Goal: Entertainment & Leisure: Consume media (video, audio)

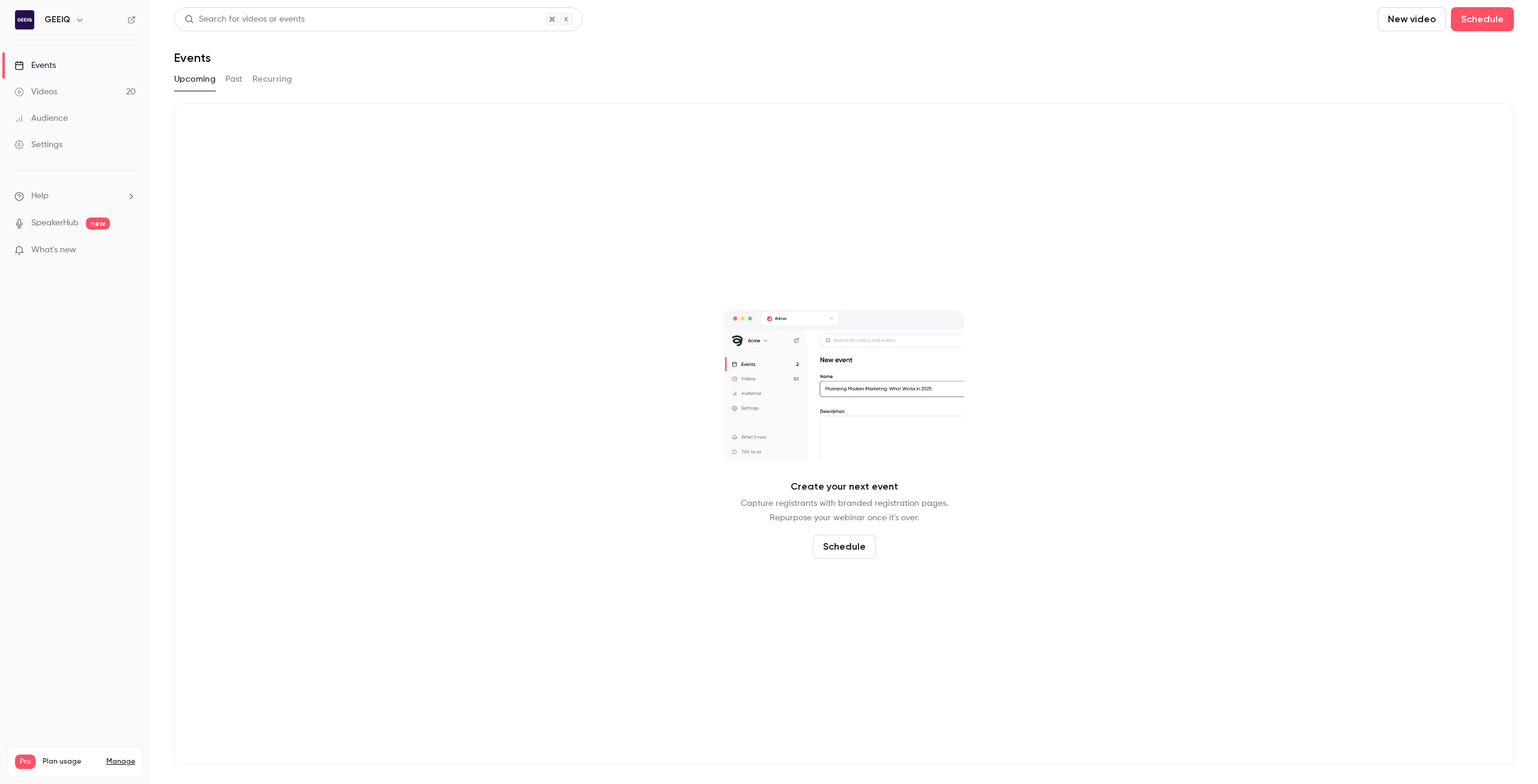
click at [91, 95] on link "Videos 20" at bounding box center [75, 91] width 150 height 26
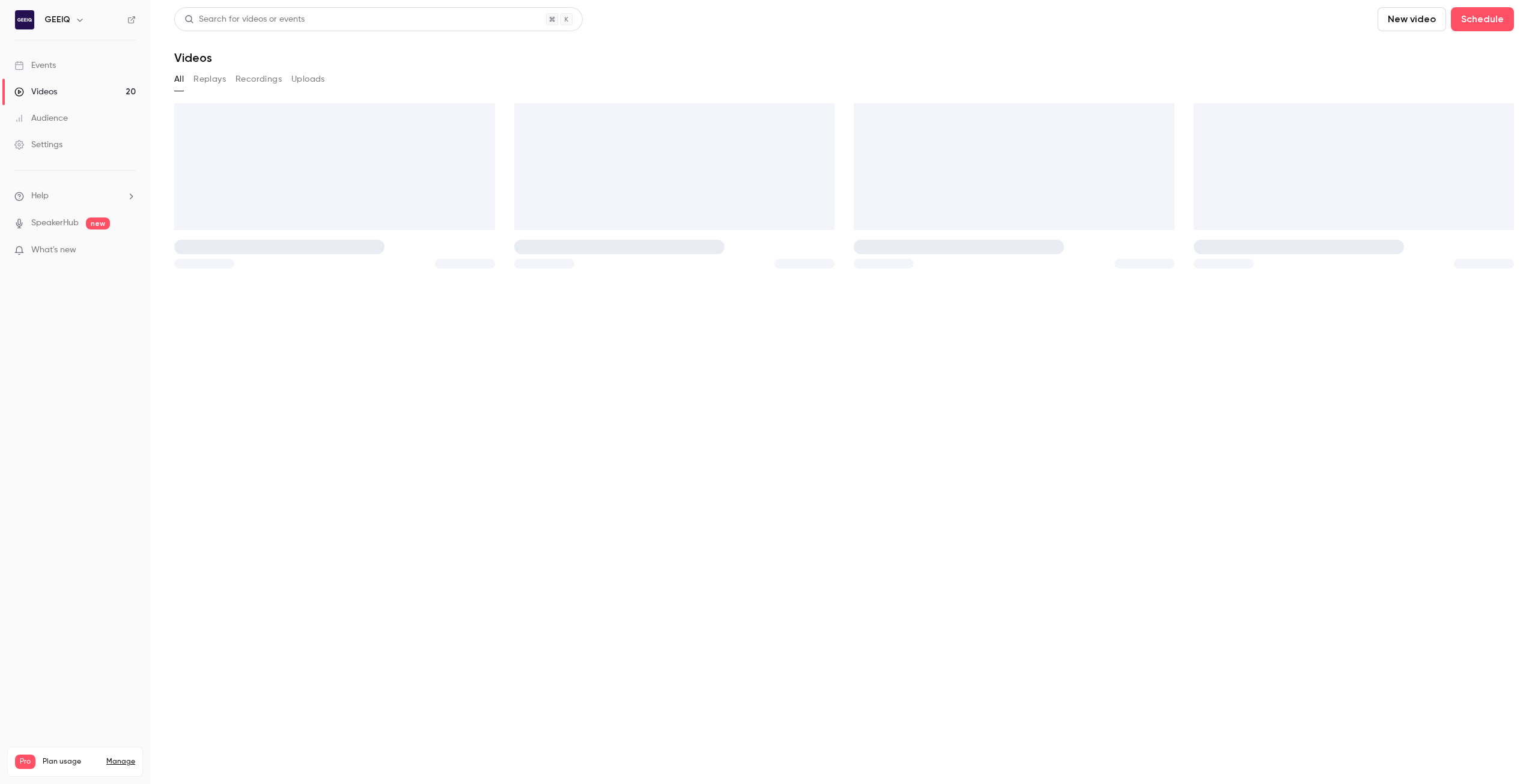
click at [61, 62] on link "Events" at bounding box center [75, 65] width 150 height 26
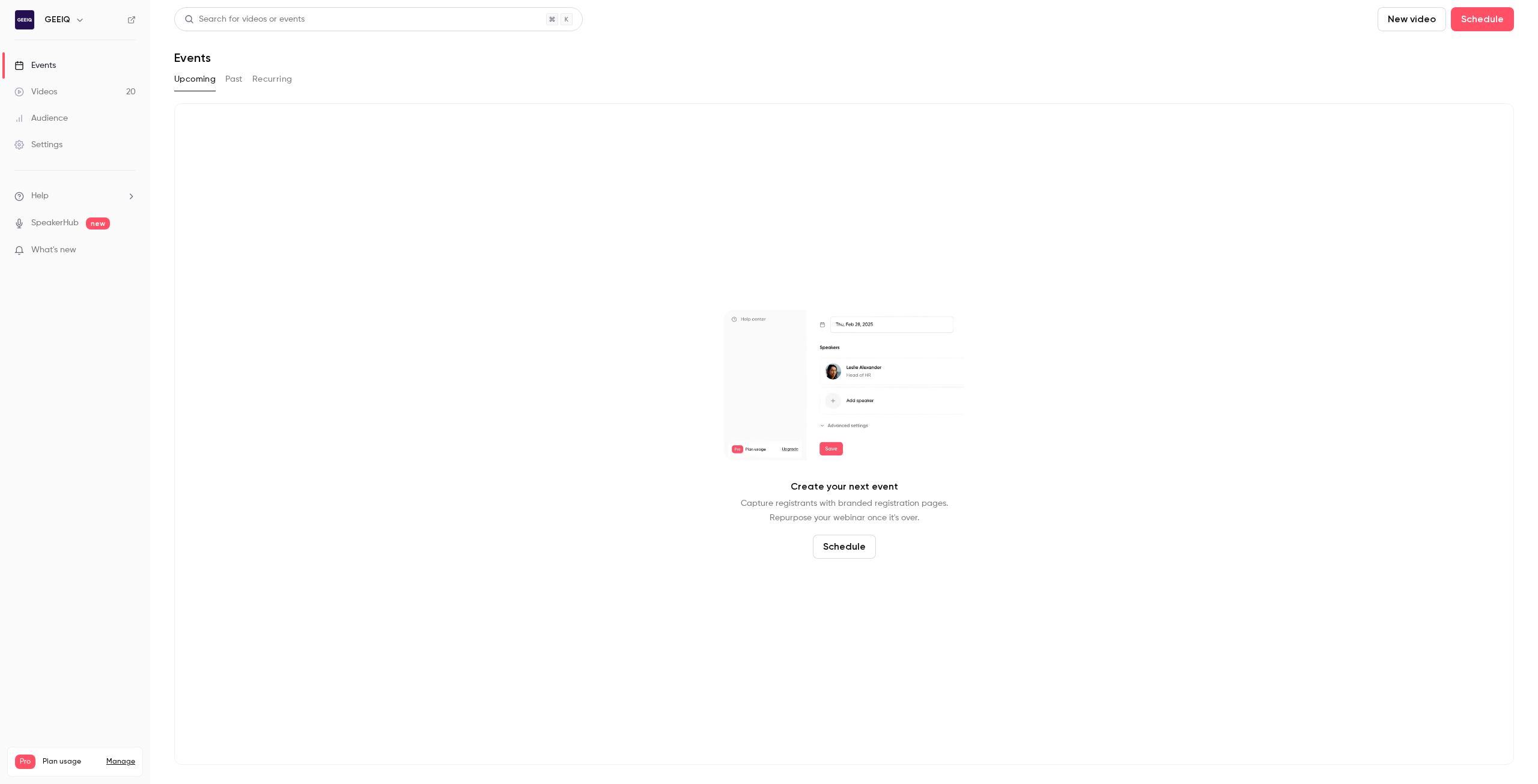
click at [234, 82] on button "Past" at bounding box center [234, 79] width 17 height 19
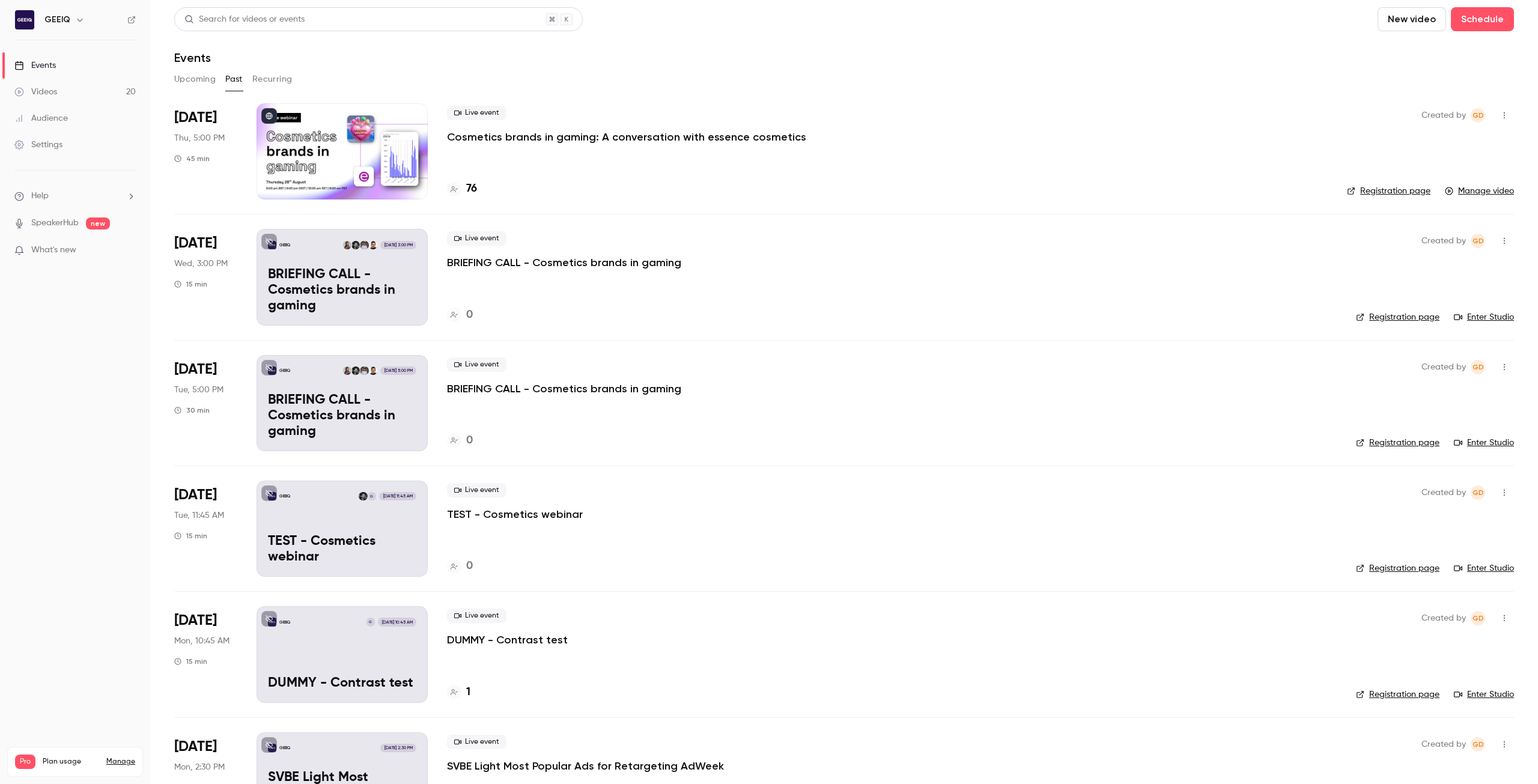
click at [499, 138] on p "Cosmetics brands in gaming: A conversation with essence cosmetics" at bounding box center [627, 137] width 359 height 14
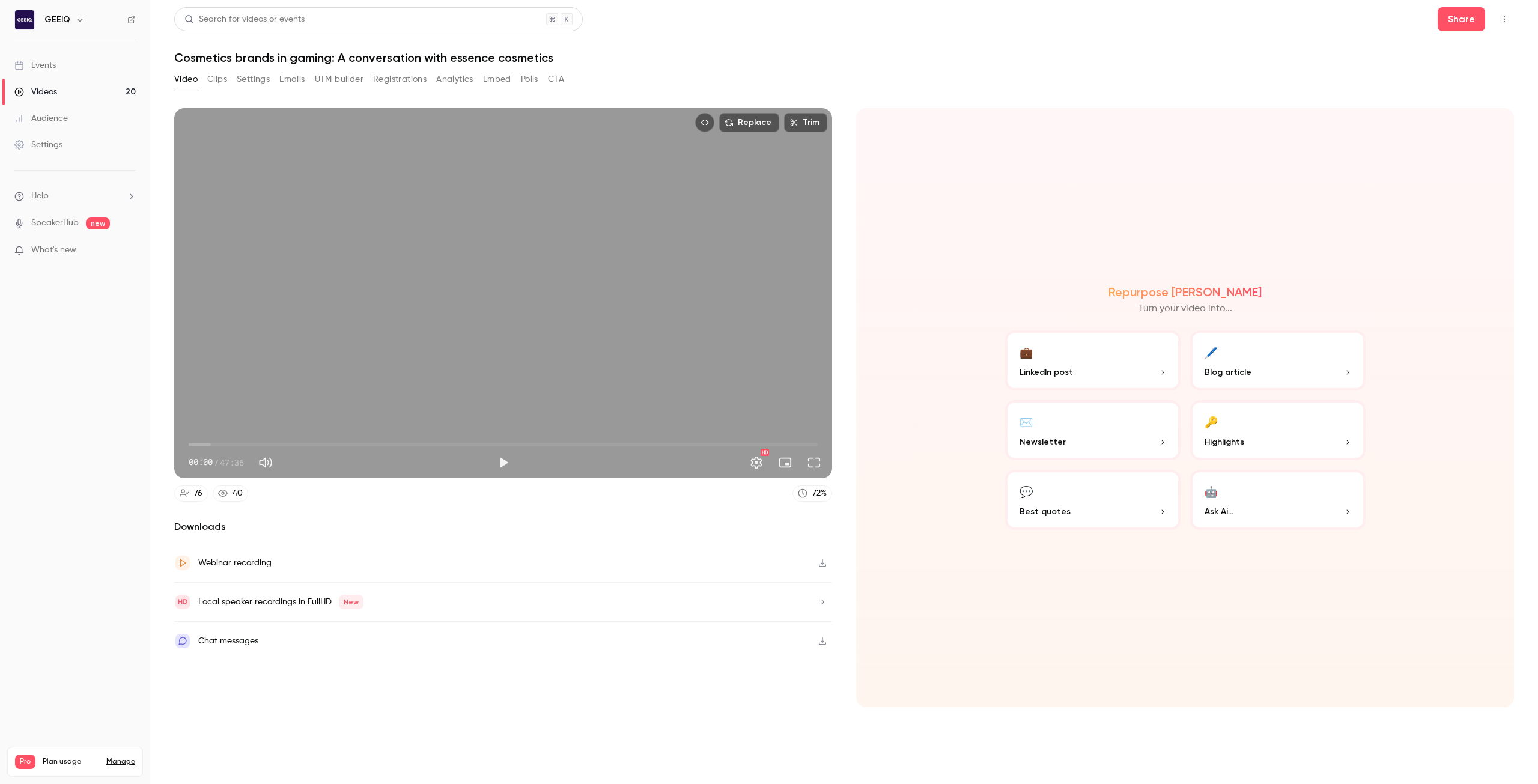
click at [460, 77] on button "Analytics" at bounding box center [455, 79] width 37 height 19
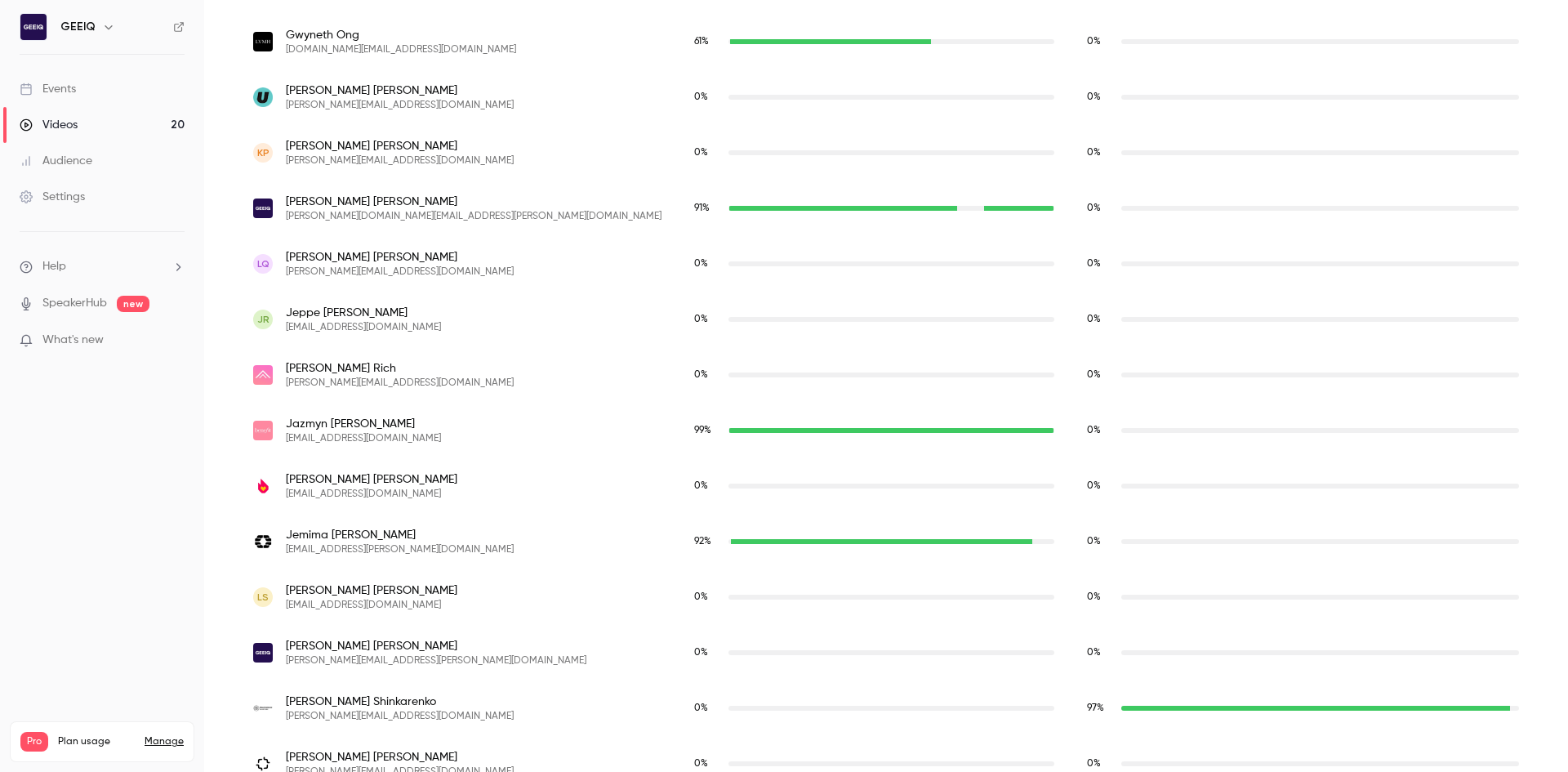
scroll to position [3188, 0]
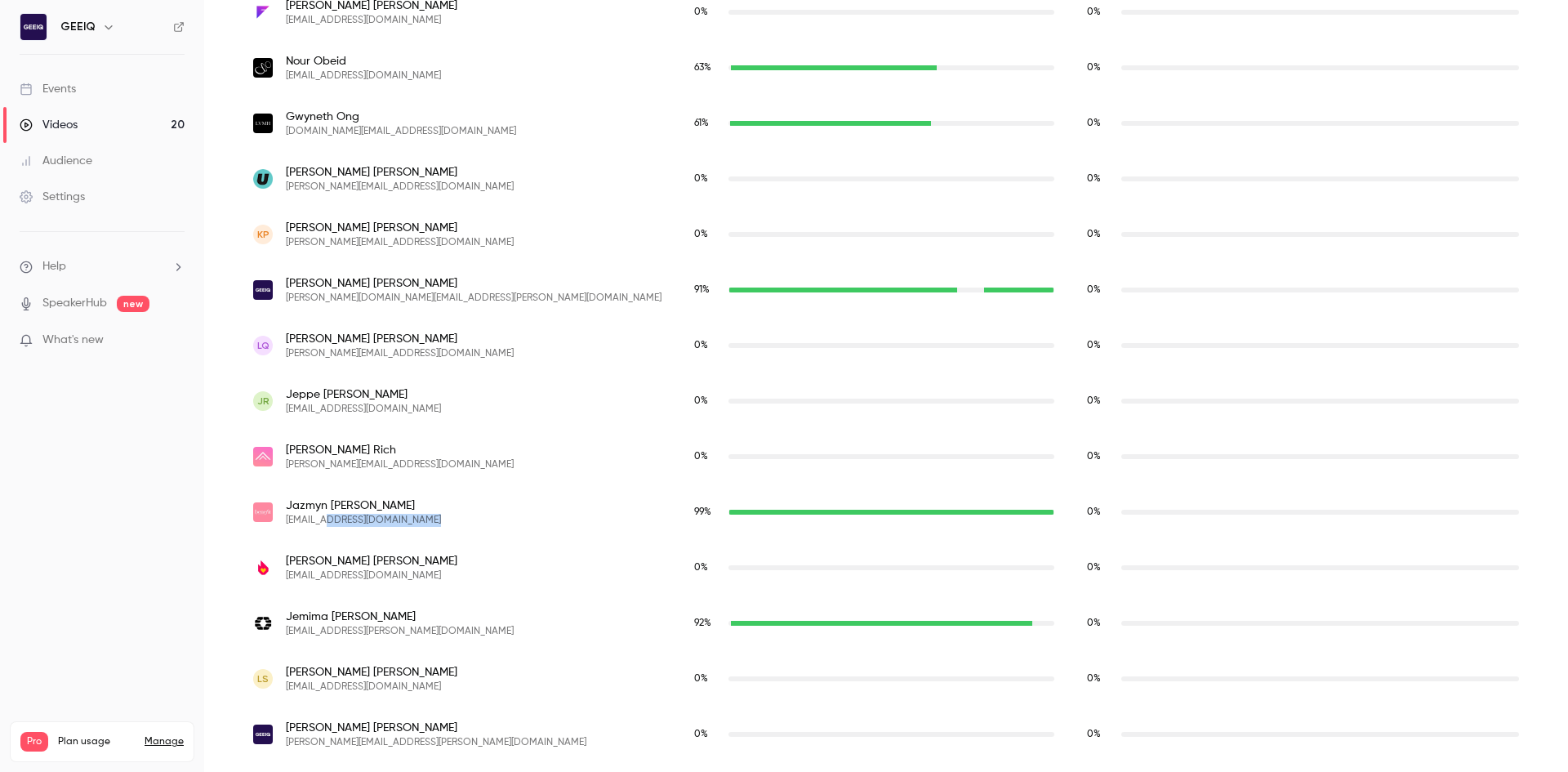
drag, startPoint x: 437, startPoint y: 520, endPoint x: 329, endPoint y: 527, distance: 108.2
click at [329, 527] on div "[PERSON_NAME] [PERSON_NAME][EMAIL_ADDRESS][DOMAIN_NAME]" at bounding box center [458, 511] width 441 height 55
copy span "[DOMAIN_NAME]"
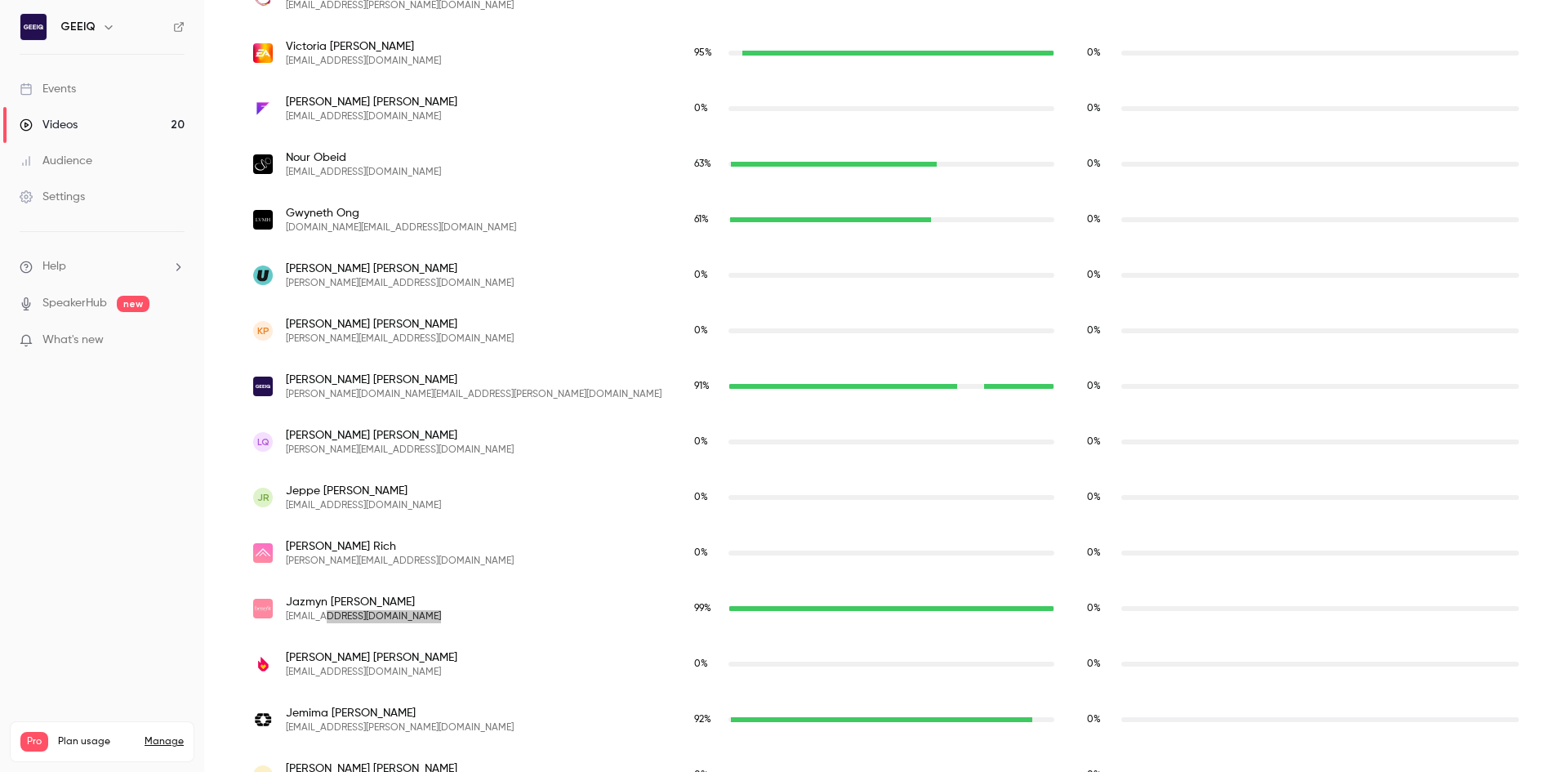
scroll to position [2943, 0]
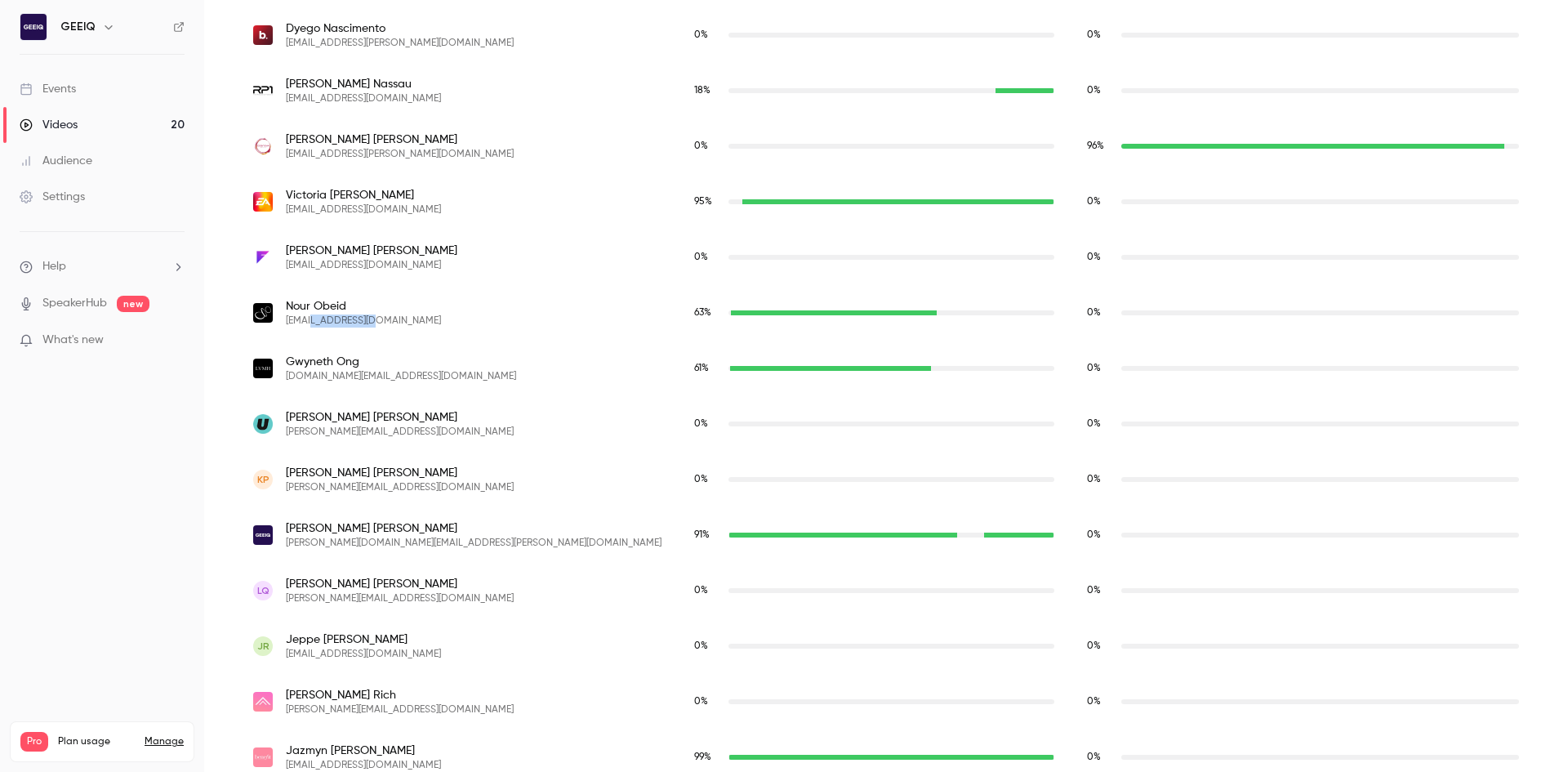
drag, startPoint x: 387, startPoint y: 326, endPoint x: 314, endPoint y: 339, distance: 74.1
click at [314, 339] on div "[PERSON_NAME] [EMAIL_ADDRESS][DOMAIN_NAME]" at bounding box center [458, 312] width 441 height 55
copy span "[DOMAIN_NAME]"
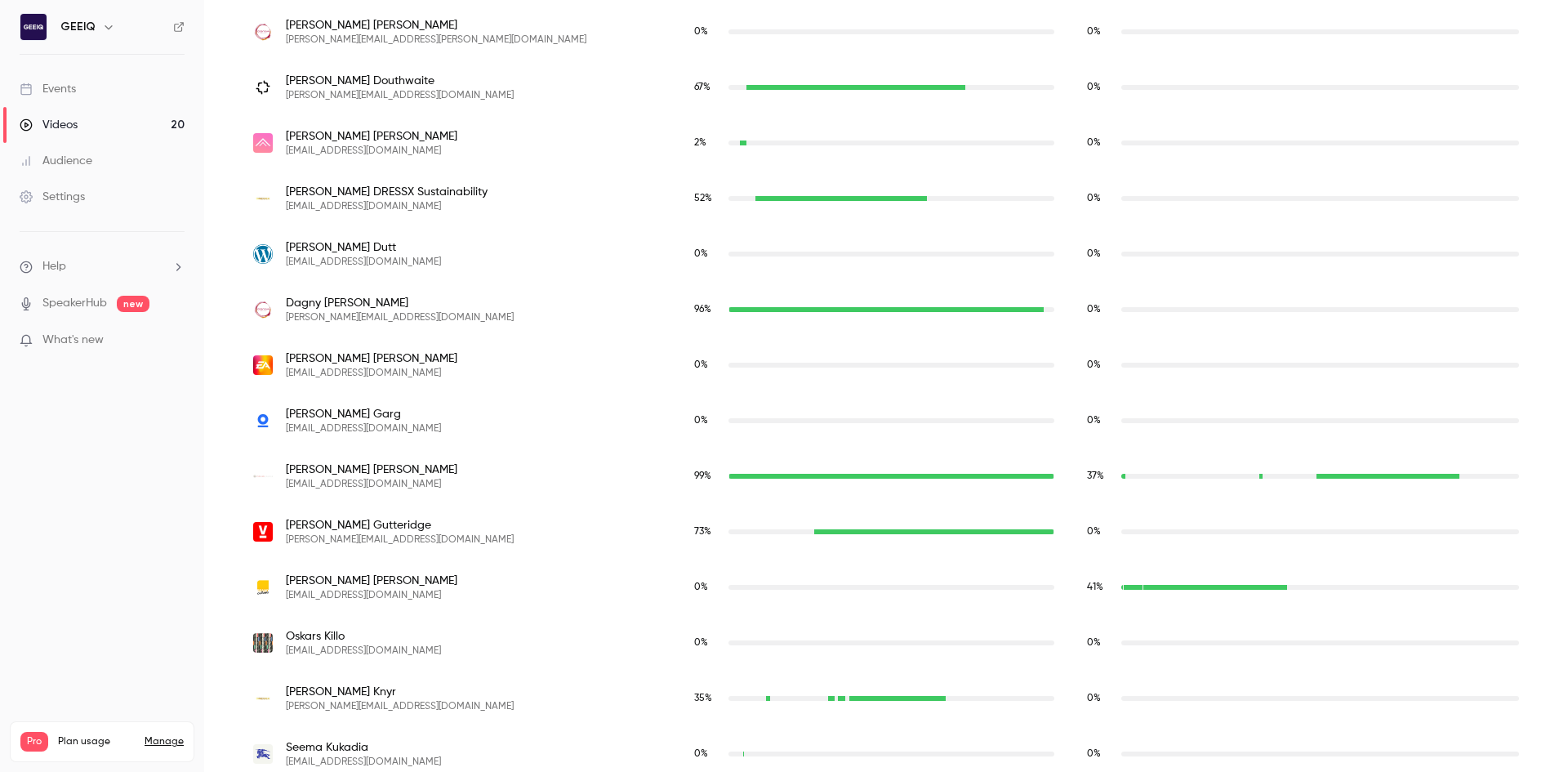
scroll to position [1228, 0]
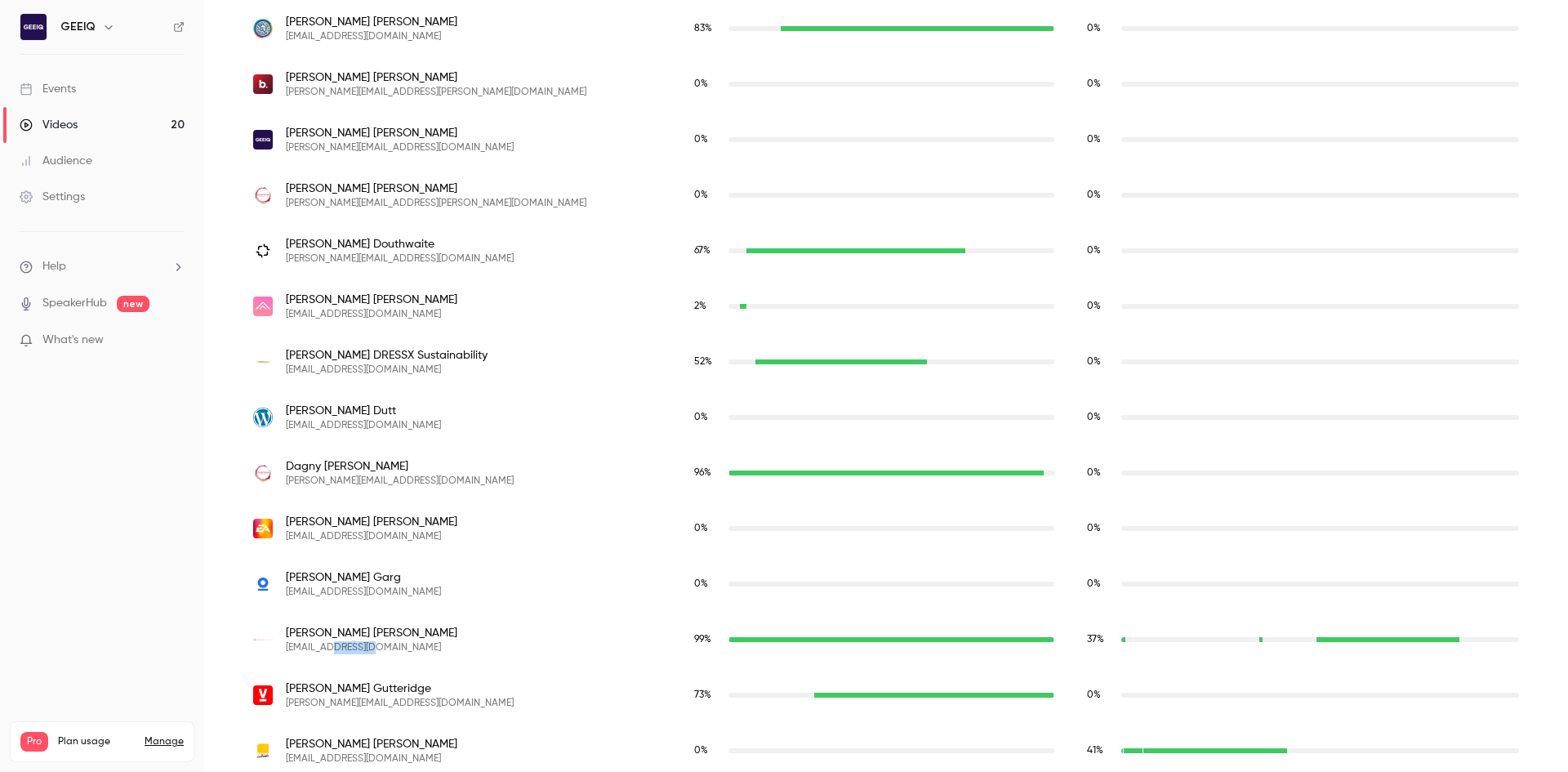
drag, startPoint x: 362, startPoint y: 649, endPoint x: 330, endPoint y: 652, distance: 32.1
click at [330, 652] on span "[EMAIL_ADDRESS][DOMAIN_NAME]" at bounding box center [372, 647] width 172 height 13
copy span "publicis"
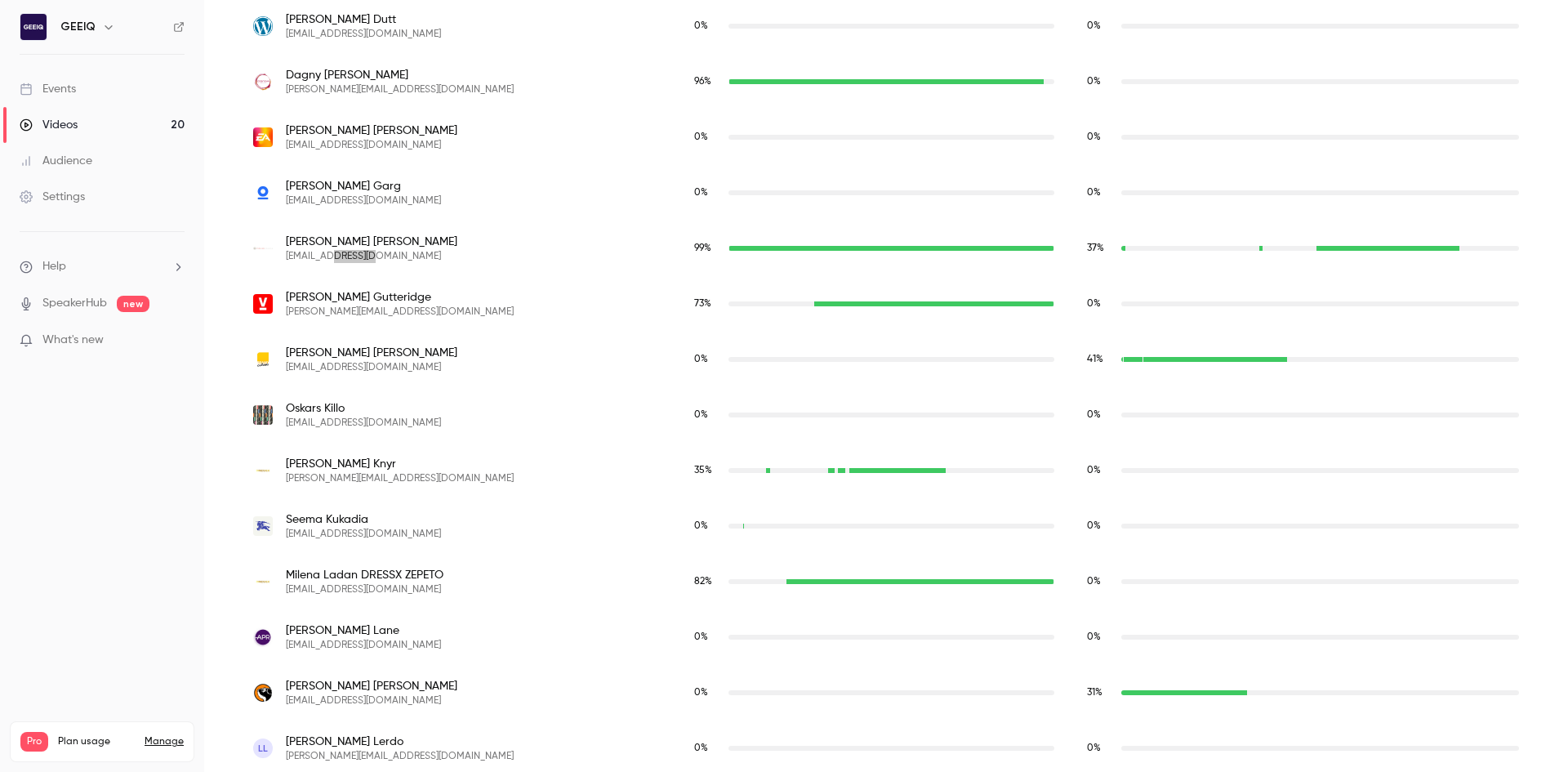
scroll to position [1637, 0]
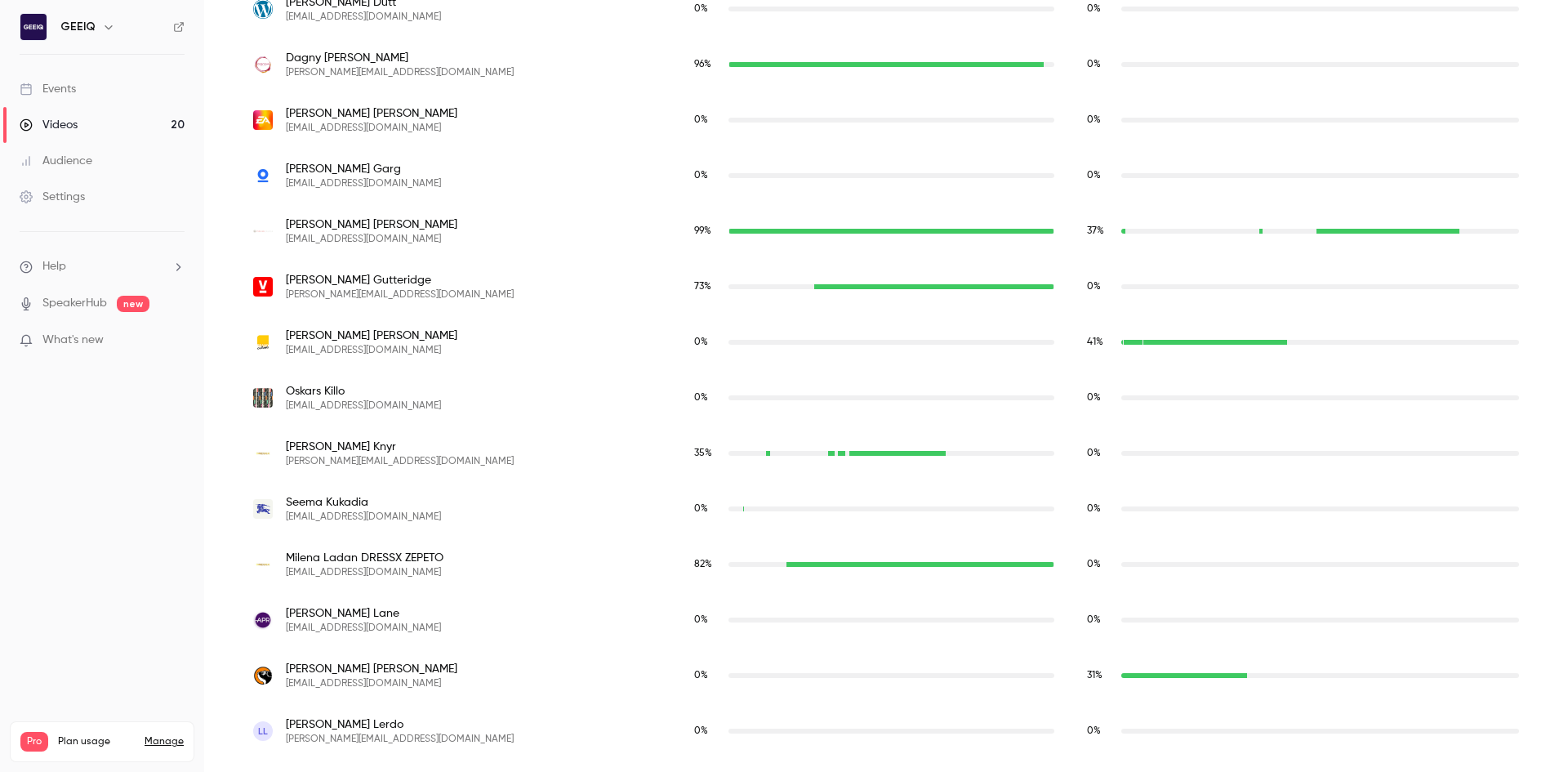
click at [728, 510] on div "seema.kukadia@burberry.com" at bounding box center [891, 509] width 326 height 5
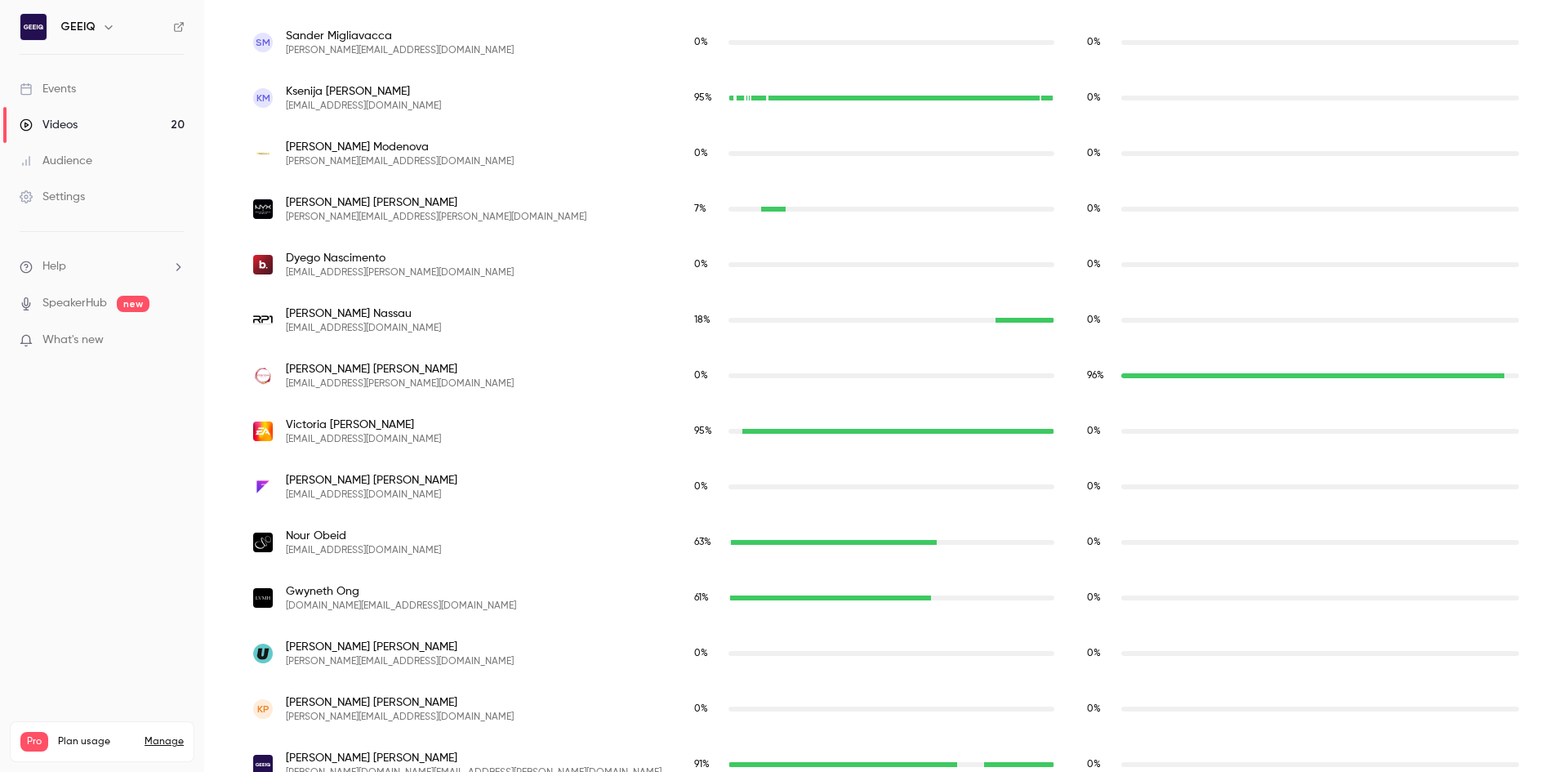
scroll to position [2616, 0]
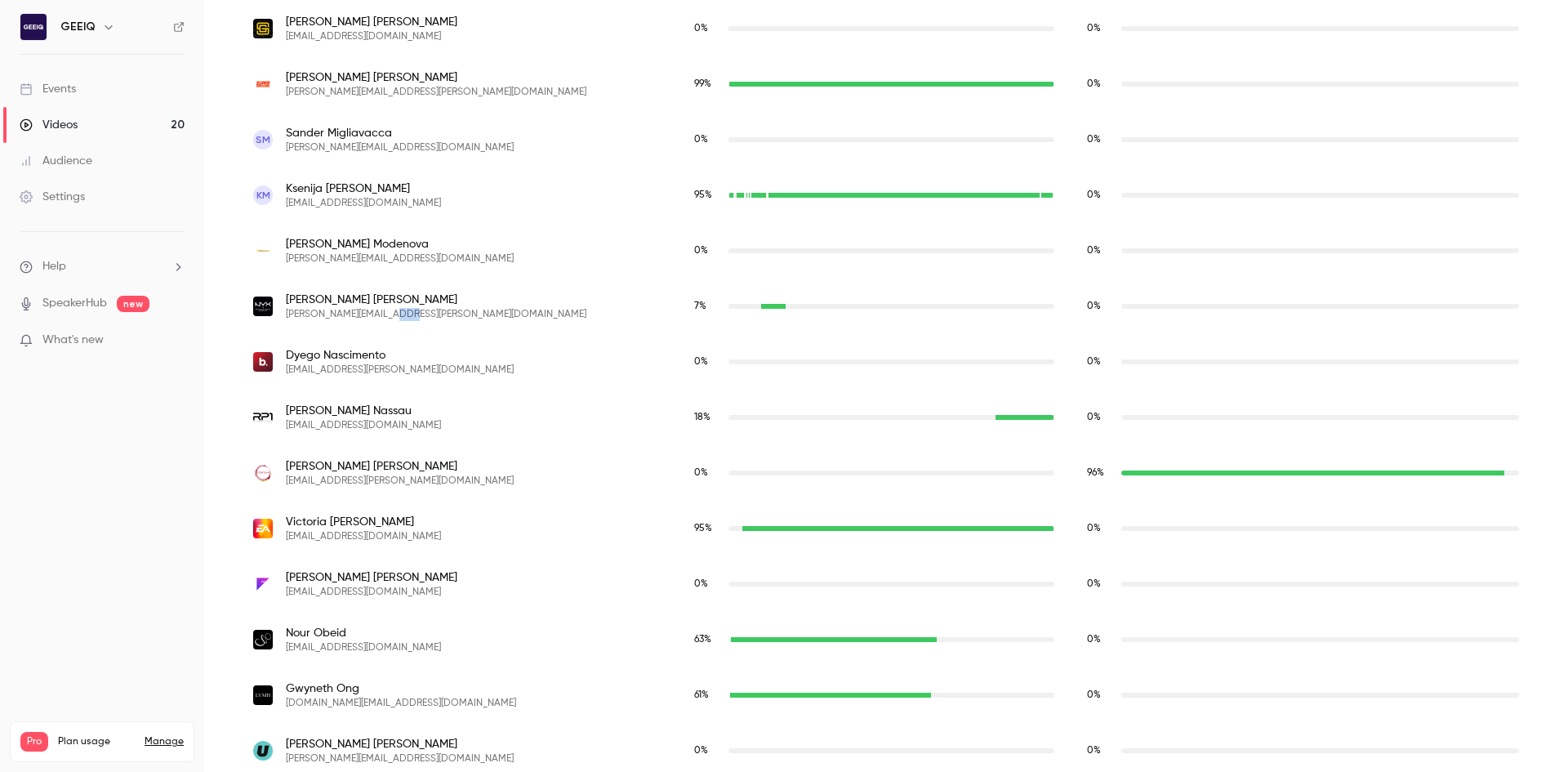
drag, startPoint x: 393, startPoint y: 312, endPoint x: 411, endPoint y: 312, distance: 18.0
click at [411, 312] on span "[PERSON_NAME][EMAIL_ADDRESS][PERSON_NAME][DOMAIN_NAME]" at bounding box center [436, 314] width 300 height 13
copy span "nyx"
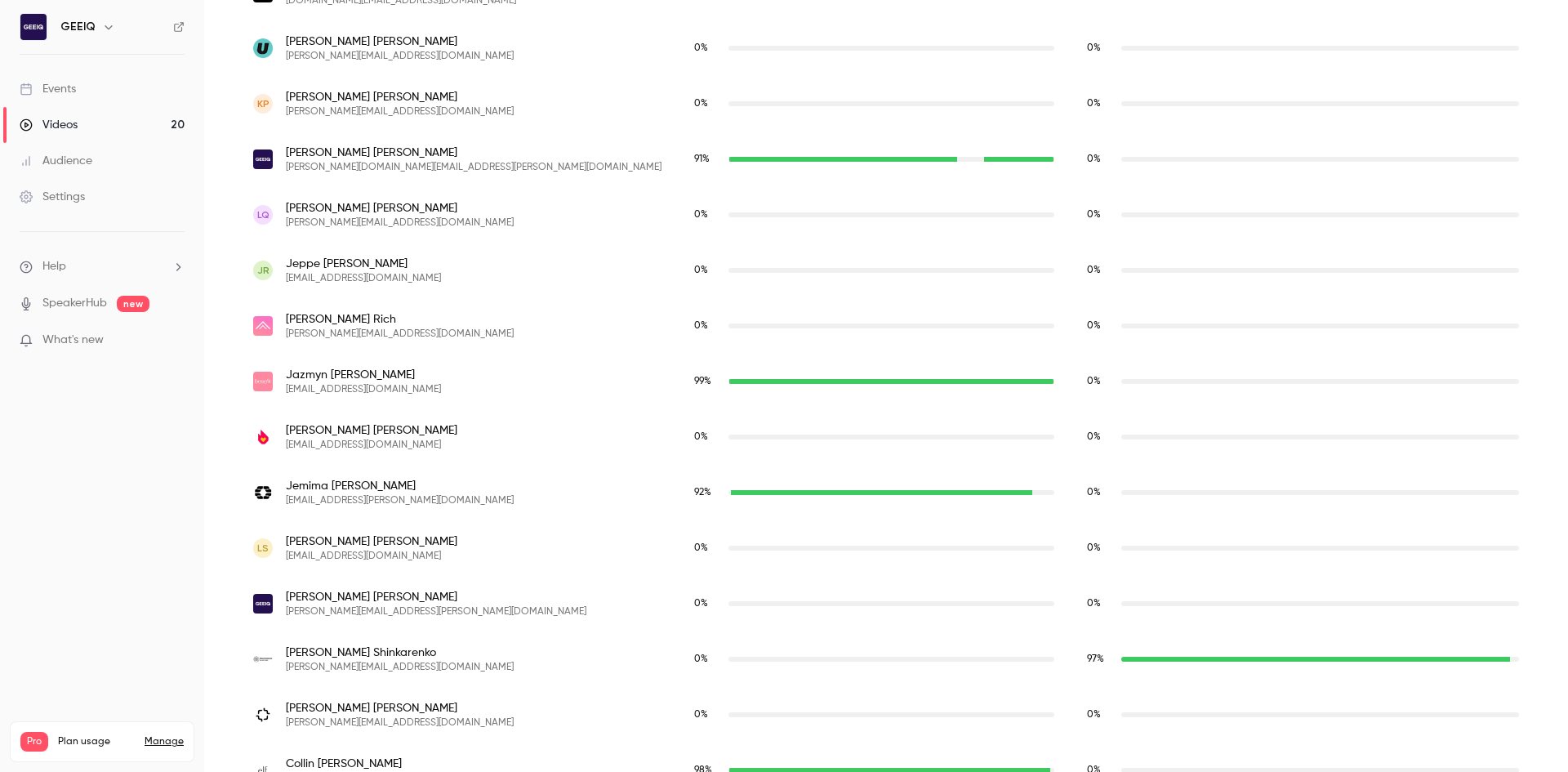
scroll to position [2829, 0]
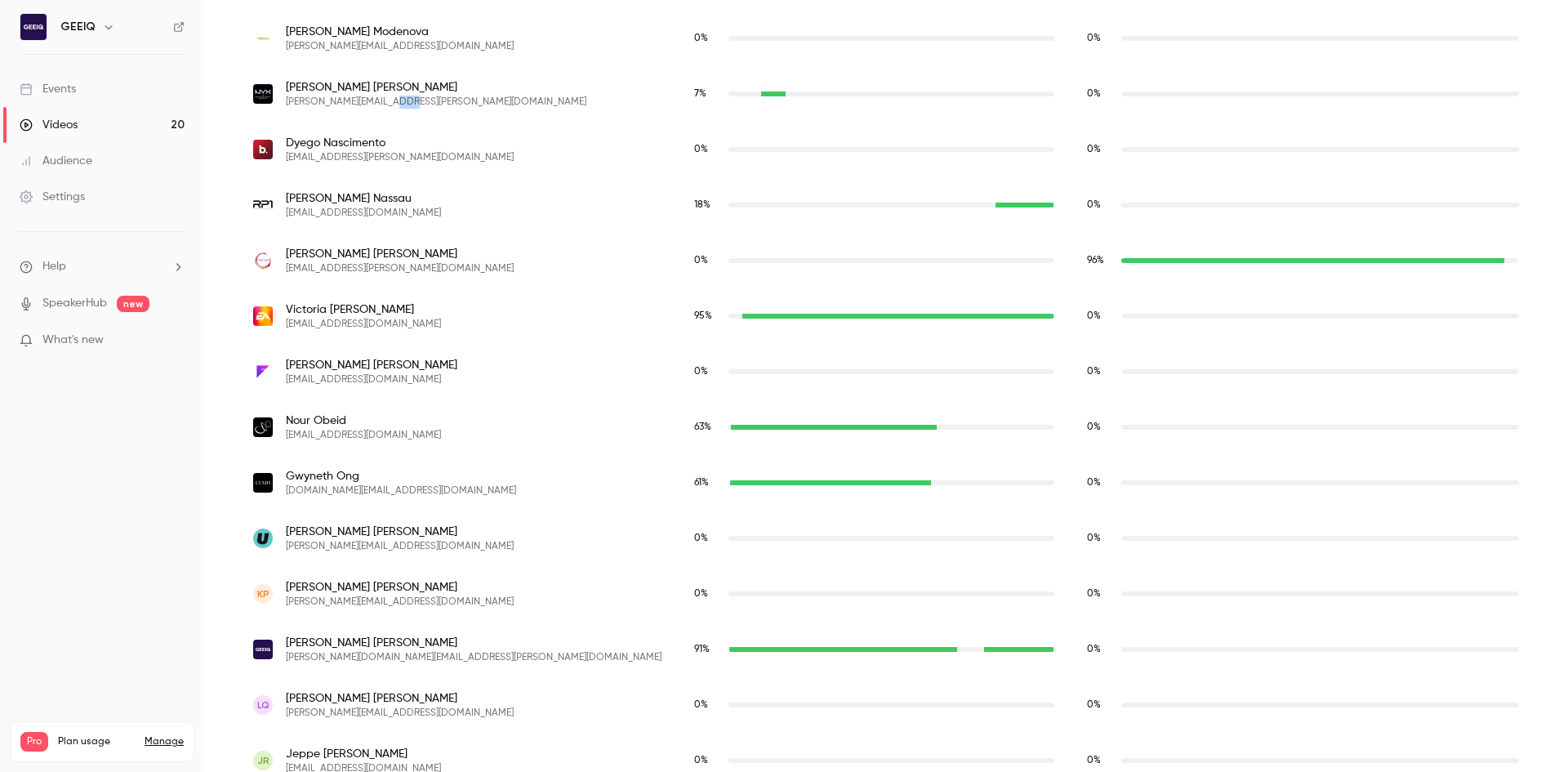
click at [139, 91] on link "Events" at bounding box center [102, 88] width 204 height 36
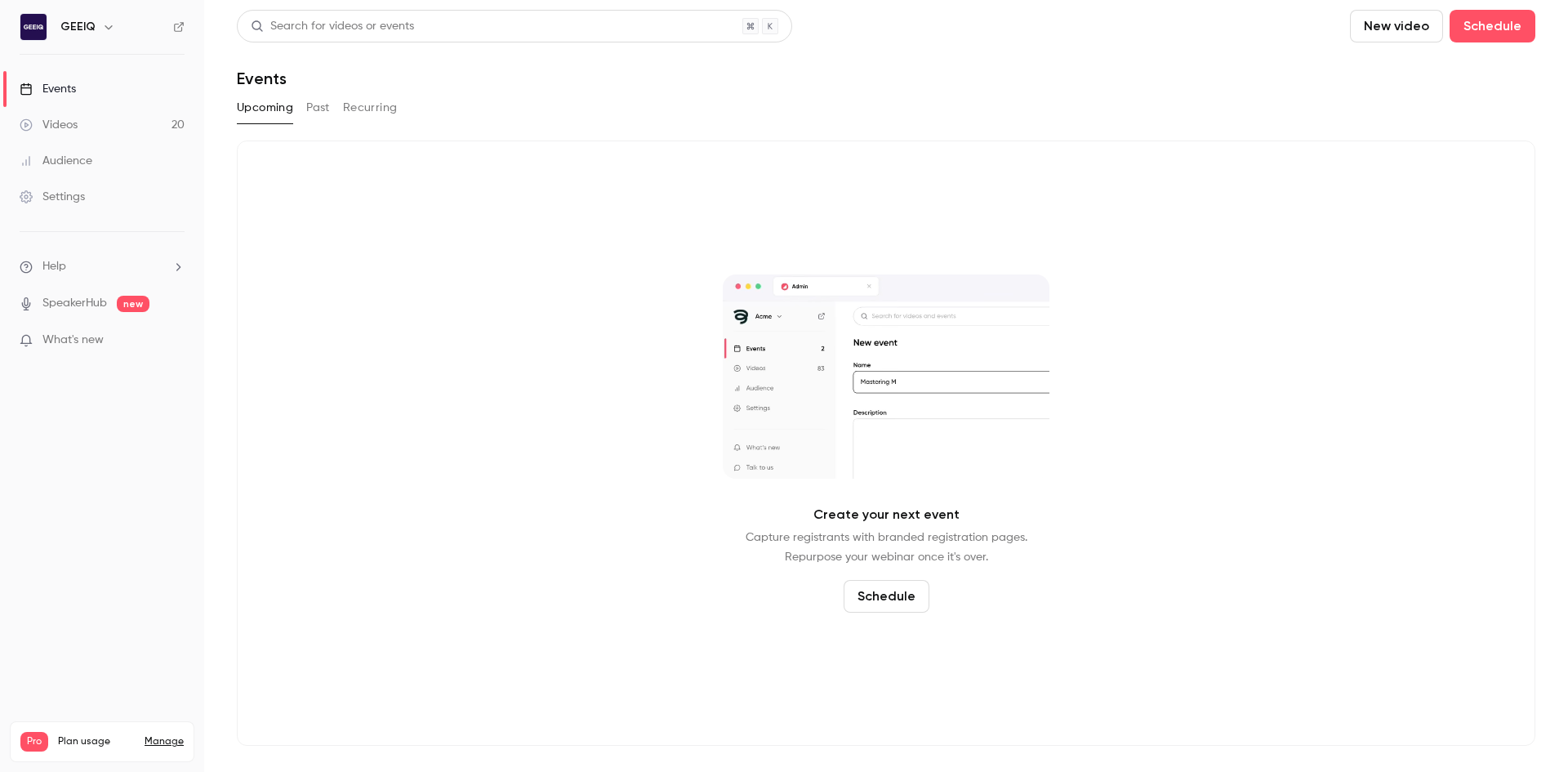
click at [304, 105] on div "Upcoming Past Recurring" at bounding box center [886, 108] width 1298 height 26
click at [311, 109] on button "Past" at bounding box center [318, 108] width 24 height 26
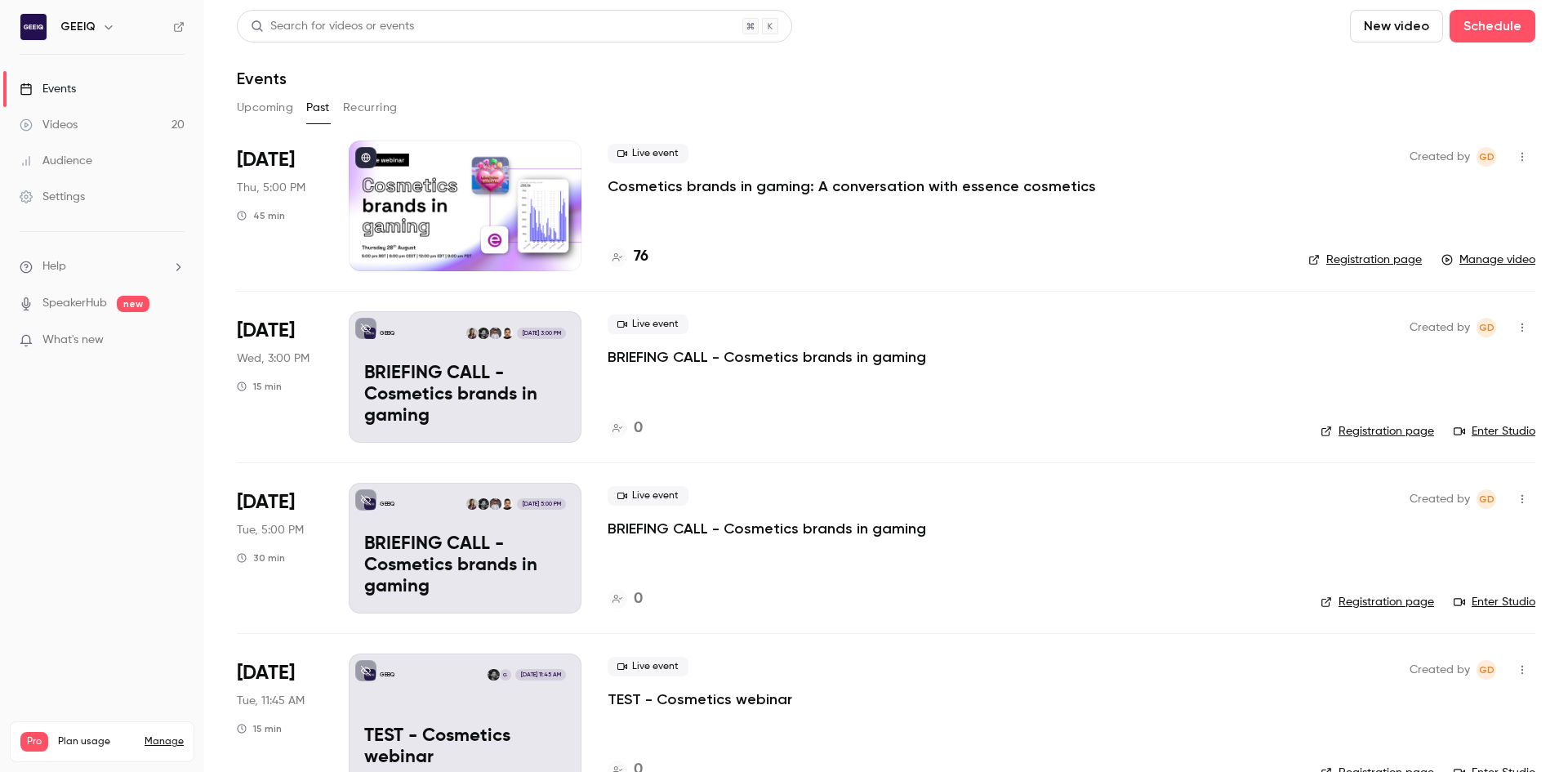
click at [383, 205] on div at bounding box center [465, 205] width 233 height 130
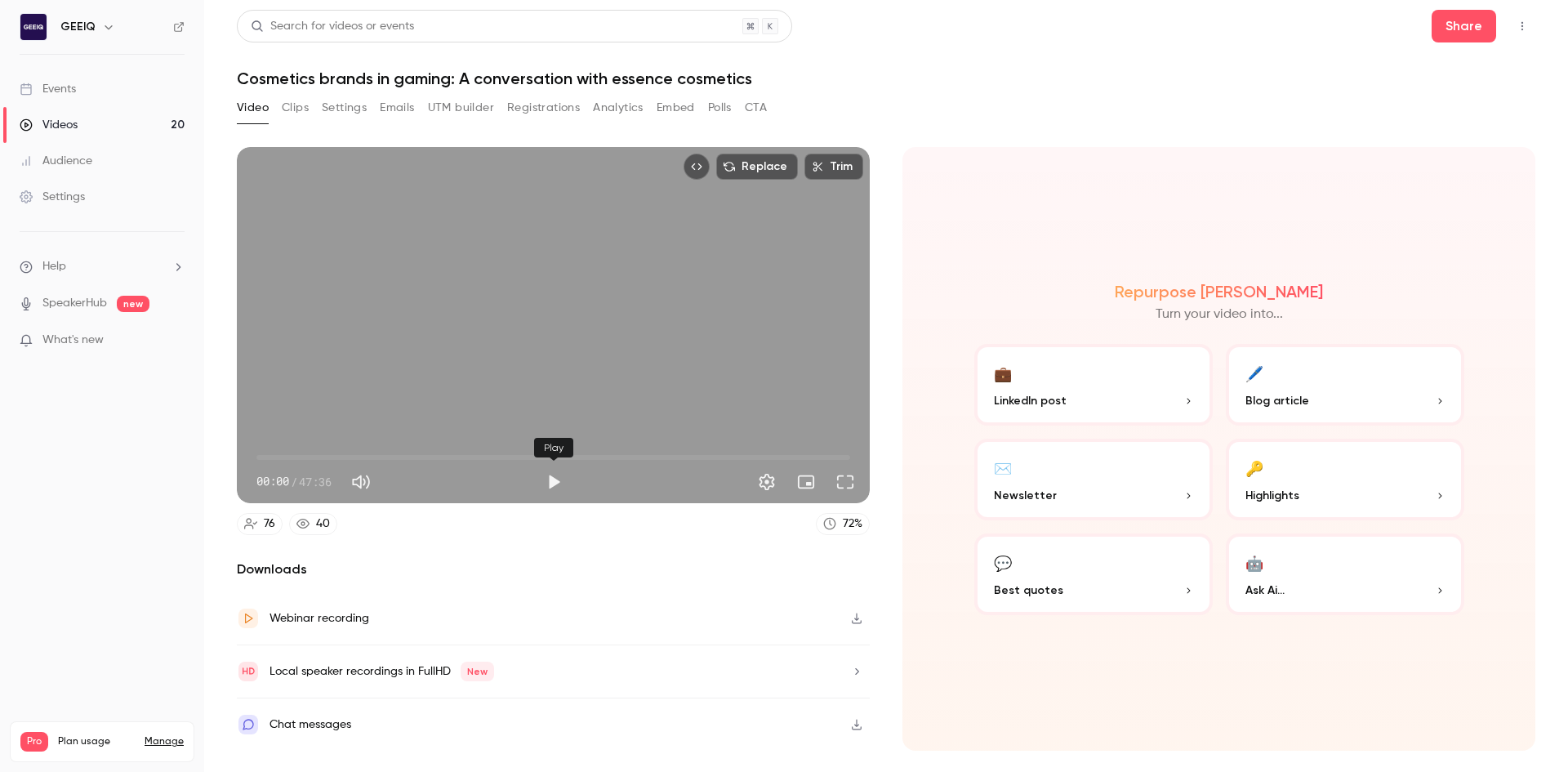
click at [555, 490] on button "Play" at bounding box center [553, 481] width 32 height 32
click at [344, 452] on span "00:00" at bounding box center [553, 458] width 594 height 26
click at [300, 454] on span "07:02" at bounding box center [553, 458] width 594 height 26
click at [850, 478] on button "Full screen" at bounding box center [845, 481] width 32 height 32
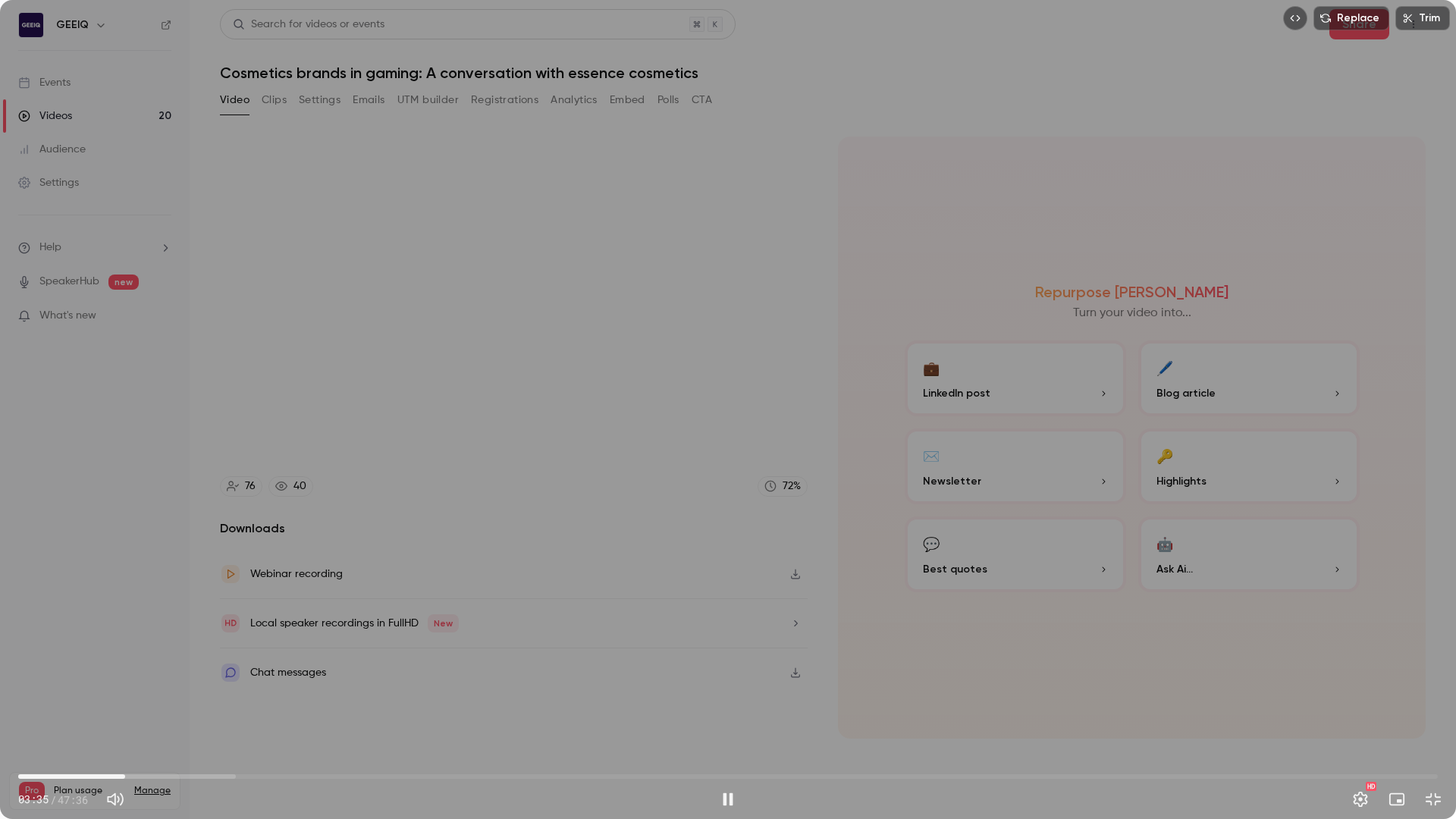
click at [700, 804] on div "03:35 / 47:36" at bounding box center [365, 799] width 695 height 24
click at [717, 804] on button "Pause" at bounding box center [728, 799] width 30 height 30
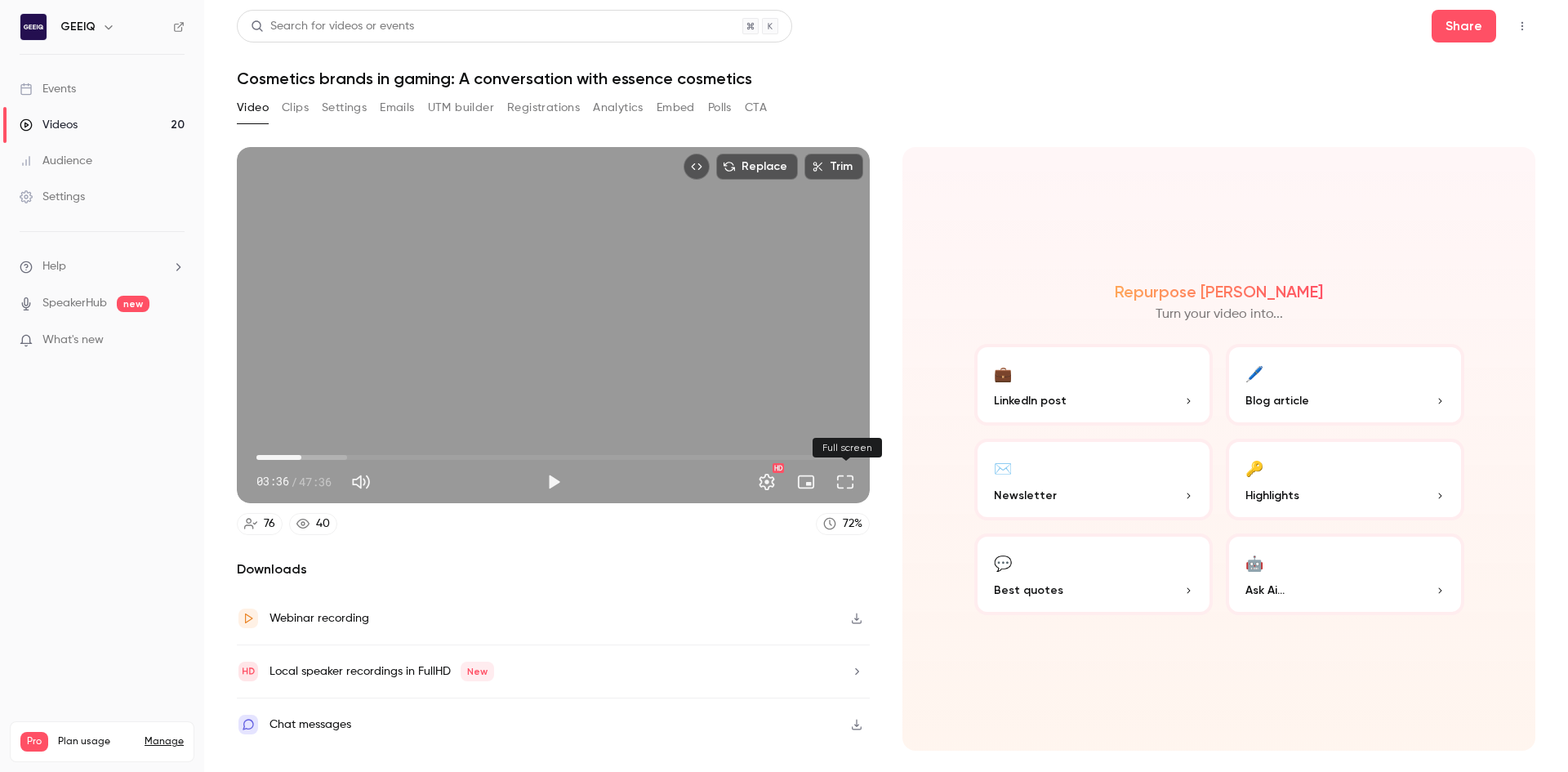
click at [837, 477] on button "Full screen" at bounding box center [845, 481] width 32 height 32
click at [543, 469] on button "Play" at bounding box center [553, 481] width 32 height 32
click at [856, 494] on button "Full screen" at bounding box center [845, 481] width 32 height 32
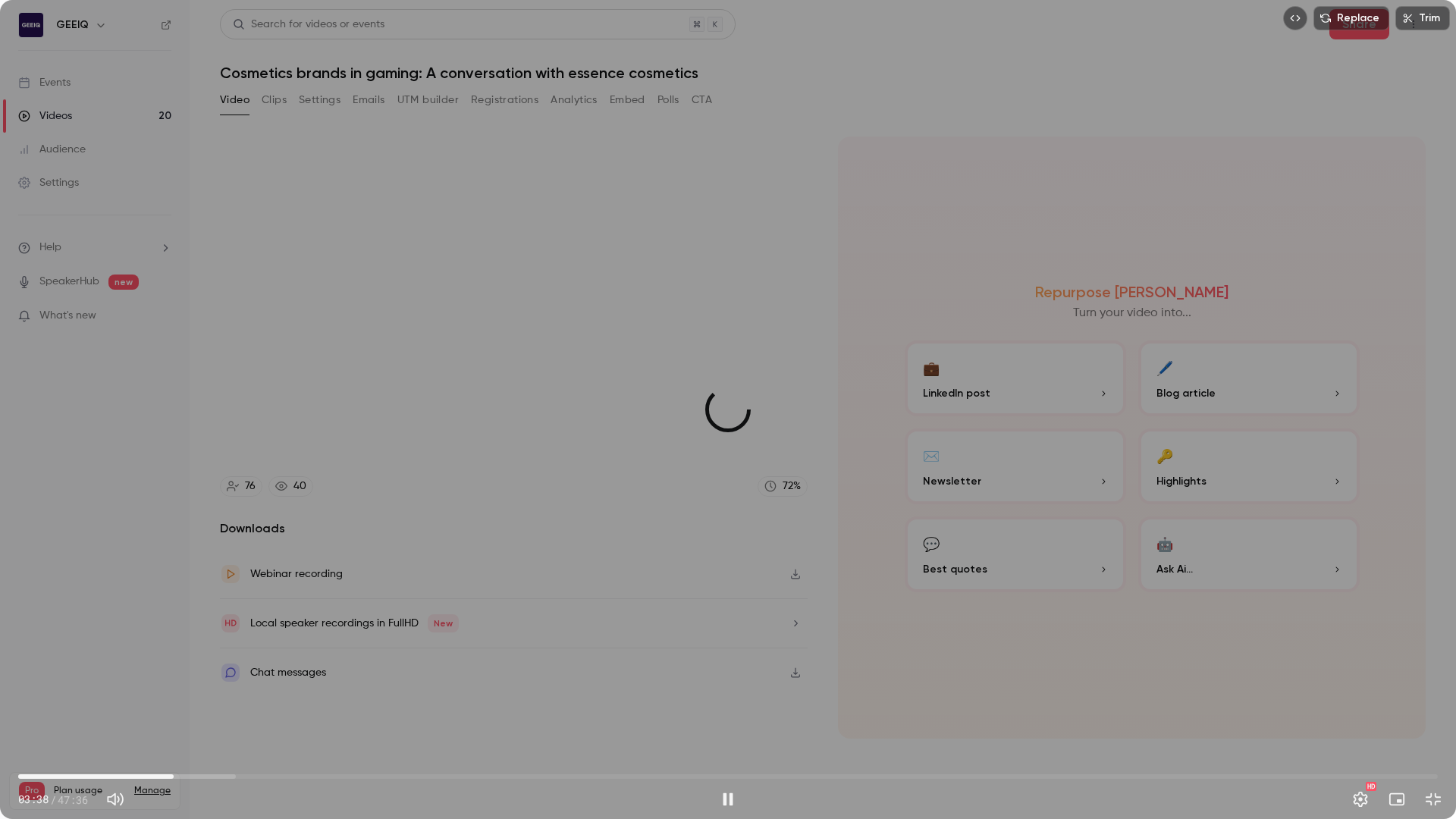
click at [174, 780] on span "05:12" at bounding box center [728, 776] width 1420 height 24
click at [150, 777] on span "05:13" at bounding box center [728, 776] width 1420 height 24
click at [202, 769] on span "06:10" at bounding box center [728, 776] width 1420 height 24
click at [225, 767] on span "06:10" at bounding box center [728, 776] width 1420 height 24
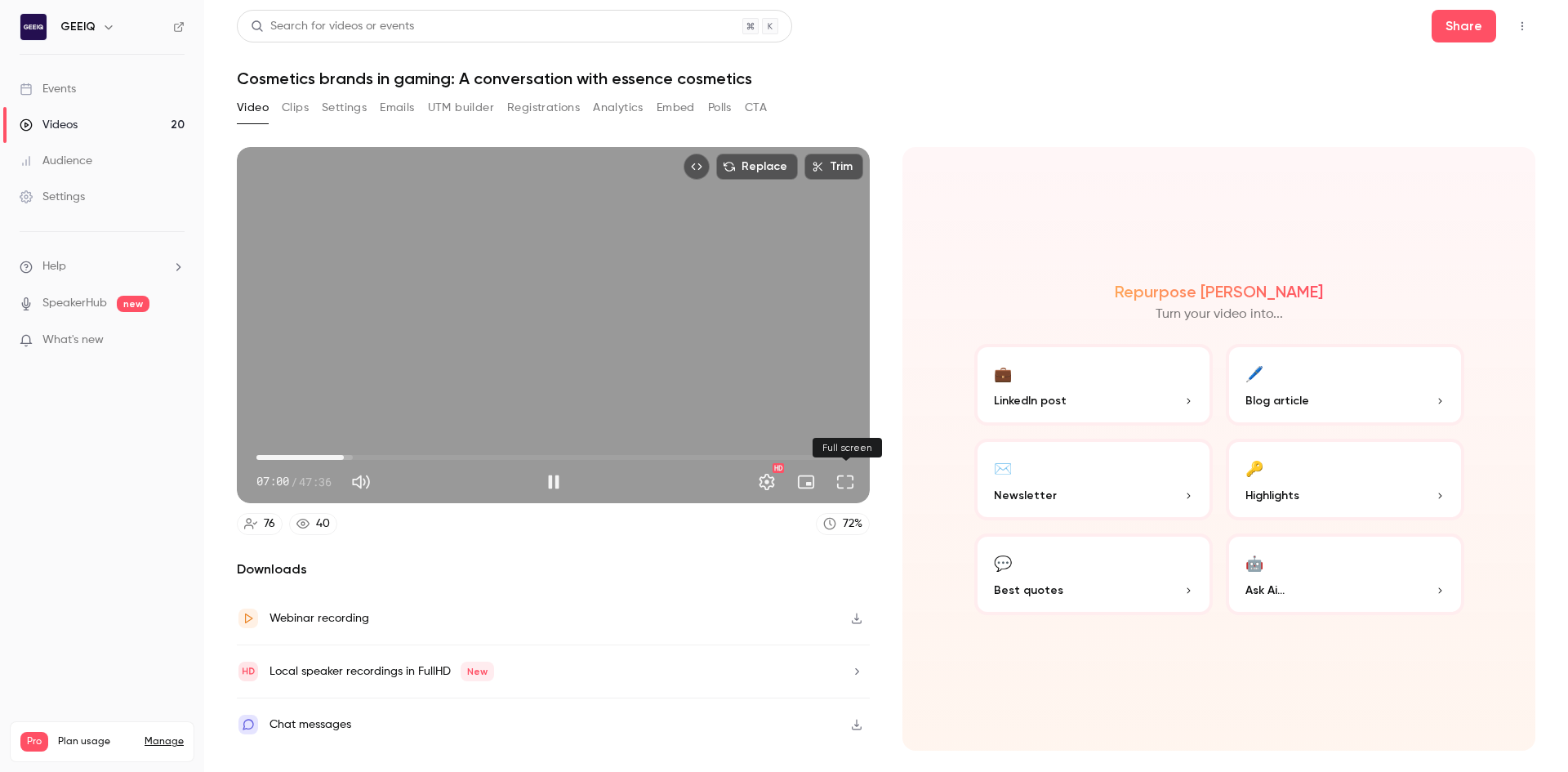
click at [854, 481] on button "Full screen" at bounding box center [845, 481] width 32 height 32
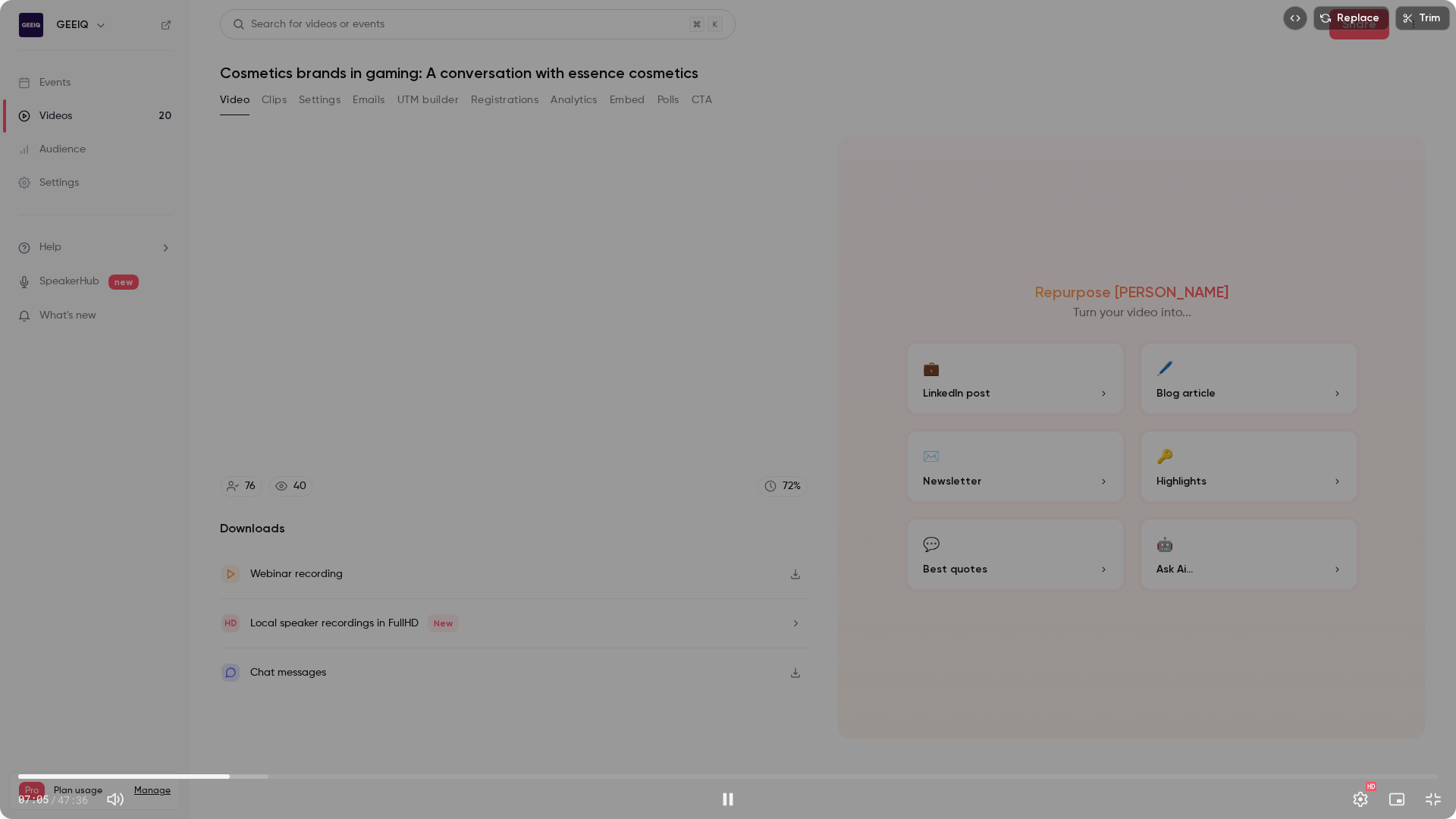
click at [126, 773] on span "07:05" at bounding box center [728, 776] width 1420 height 24
click at [257, 778] on span "03:36" at bounding box center [728, 776] width 1420 height 24
click at [375, 772] on span "08:00" at bounding box center [728, 776] width 1420 height 24
click at [348, 778] on span "11:57" at bounding box center [728, 776] width 1420 height 24
click at [248, 776] on span "11:05" at bounding box center [728, 776] width 1420 height 24
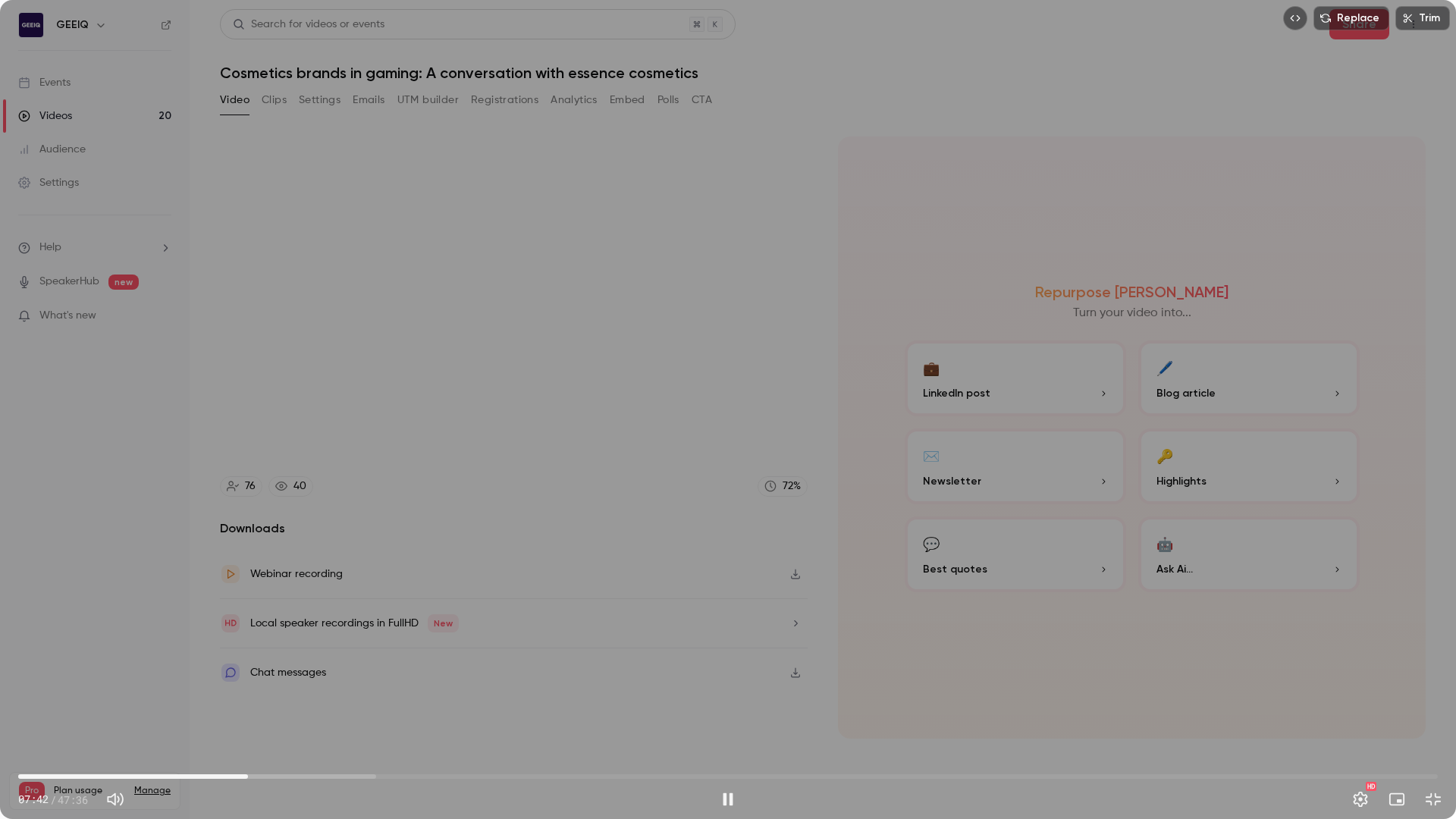
click at [178, 777] on span "07:42" at bounding box center [728, 776] width 1420 height 24
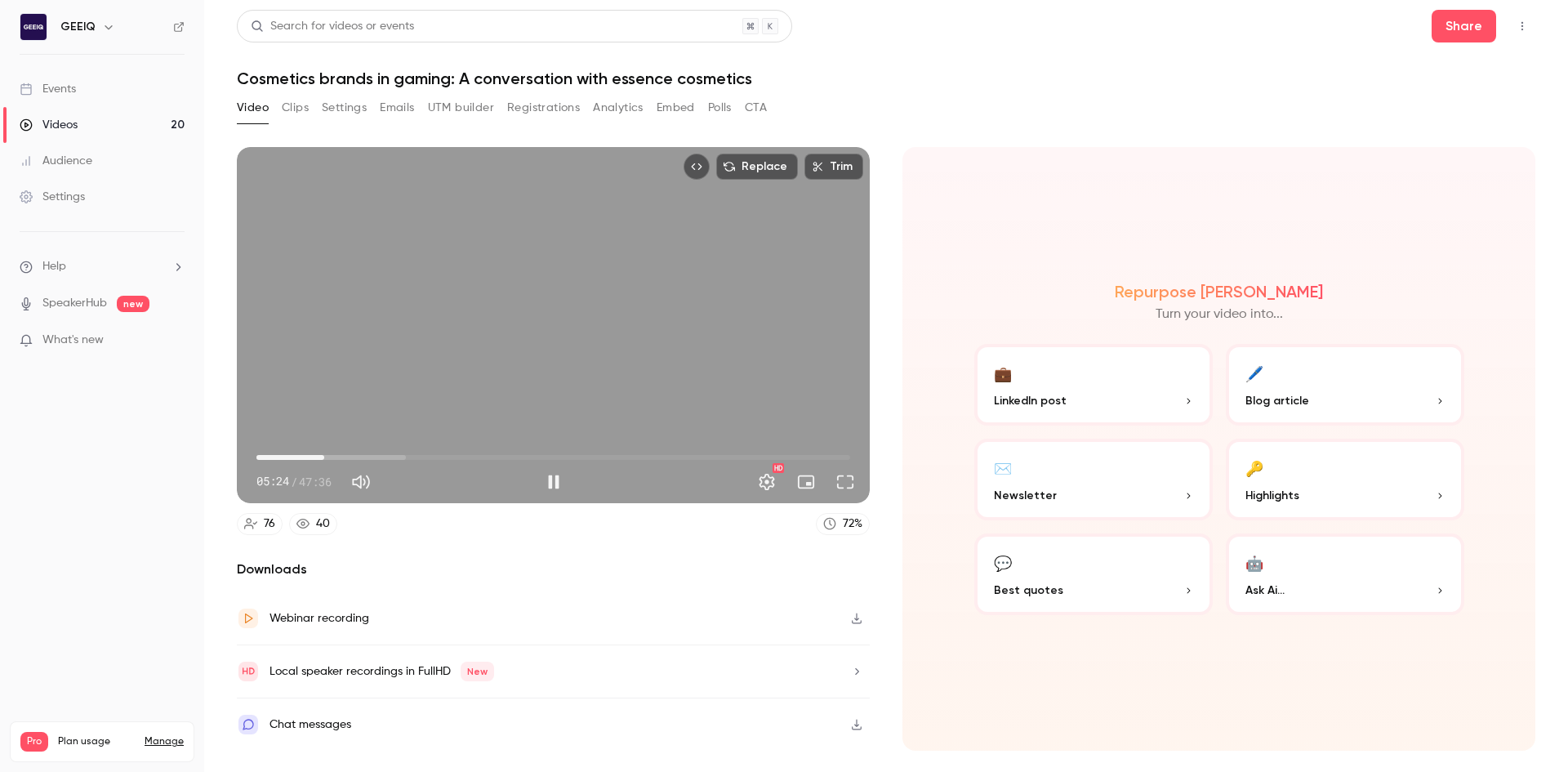
click at [403, 459] on span "05:24" at bounding box center [553, 458] width 594 height 26
click at [422, 461] on span "13:17" at bounding box center [553, 458] width 594 height 26
click at [475, 452] on span "17:28" at bounding box center [553, 458] width 594 height 26
click at [514, 453] on span "17:29" at bounding box center [553, 458] width 594 height 26
click at [612, 460] on span "20:38" at bounding box center [553, 458] width 594 height 26
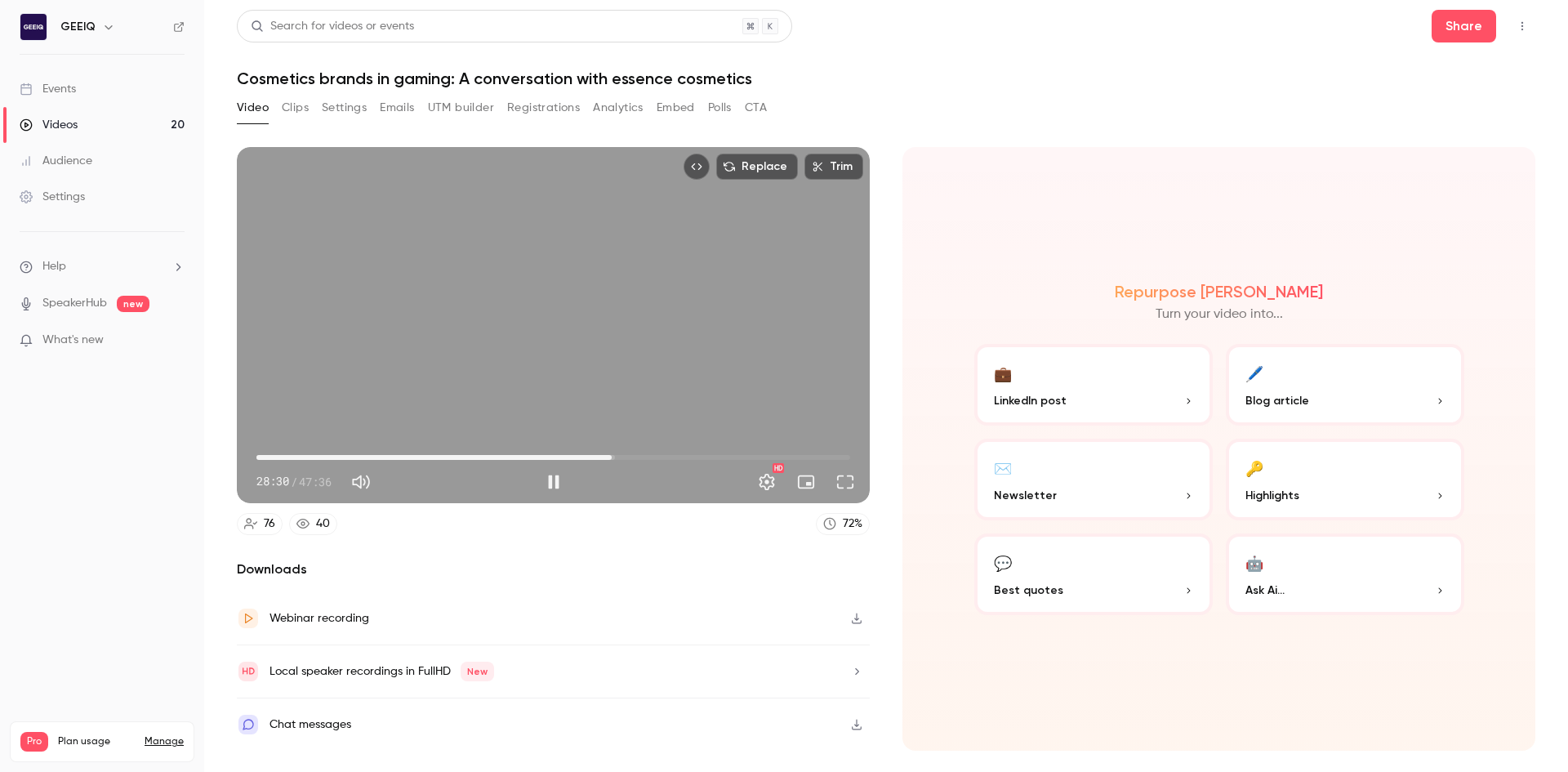
click at [724, 302] on div "Replace Trim 28:30 28:30 / 47:36 HD" at bounding box center [553, 325] width 633 height 356
type input "******"
